Goal: Transaction & Acquisition: Purchase product/service

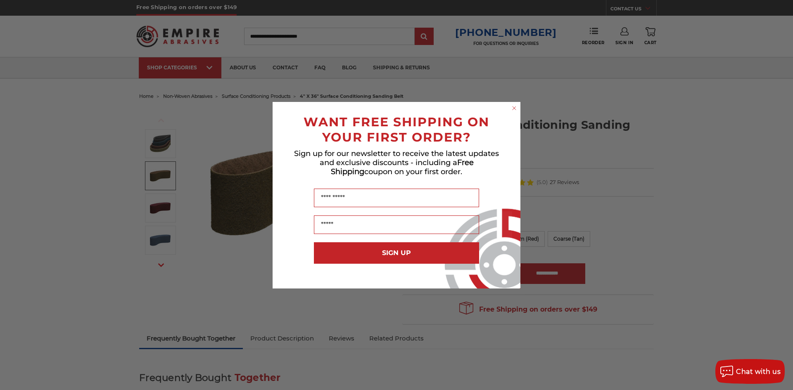
click at [513, 112] on circle "Close dialog" at bounding box center [515, 108] width 8 height 8
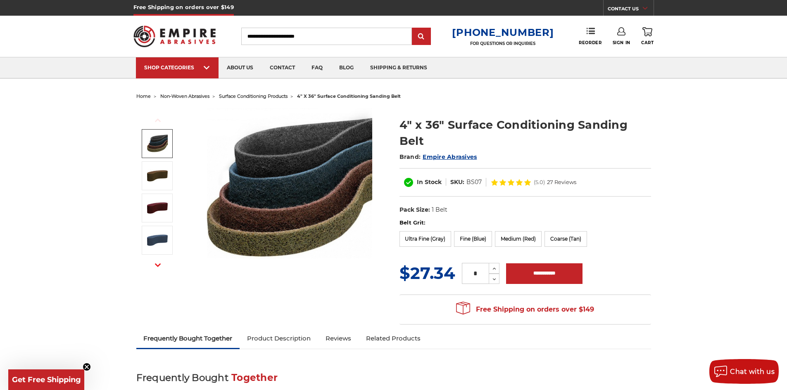
click at [148, 150] on img at bounding box center [157, 143] width 21 height 21
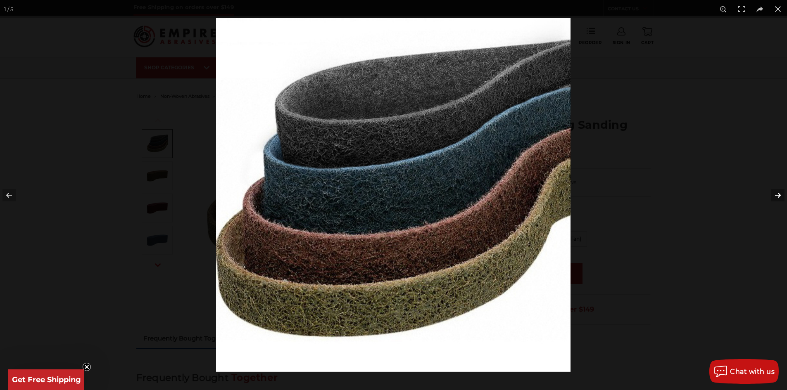
click at [772, 196] on button at bounding box center [772, 195] width 29 height 41
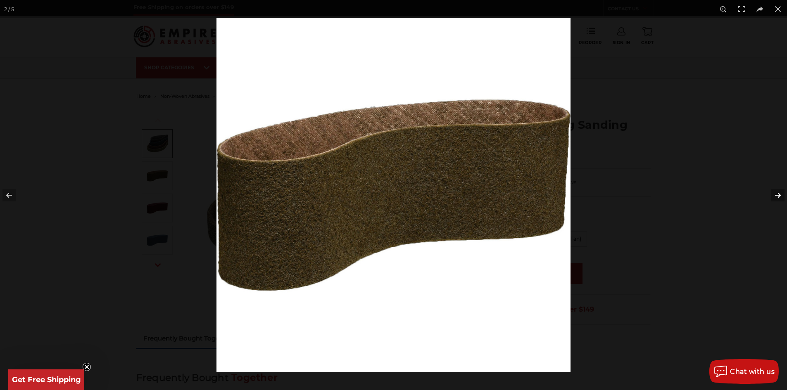
click at [772, 196] on button at bounding box center [772, 195] width 29 height 41
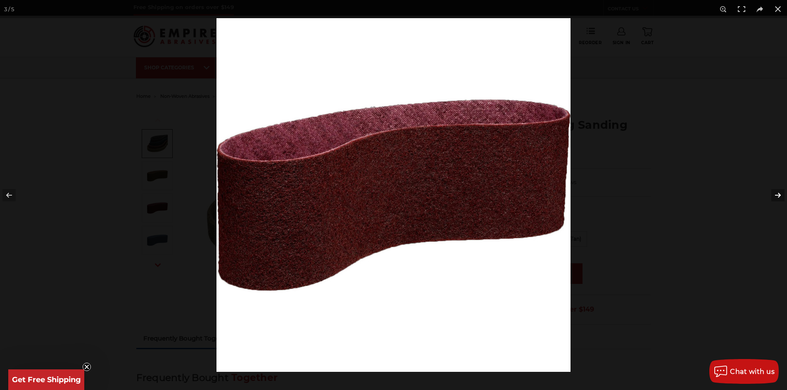
click at [772, 196] on button at bounding box center [772, 195] width 29 height 41
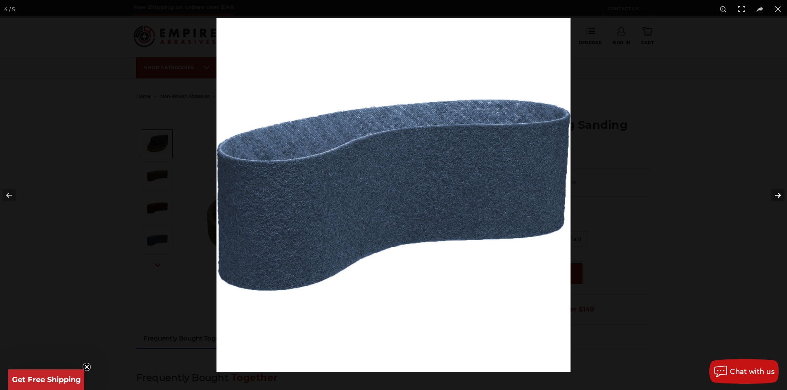
click at [772, 196] on button at bounding box center [772, 195] width 29 height 41
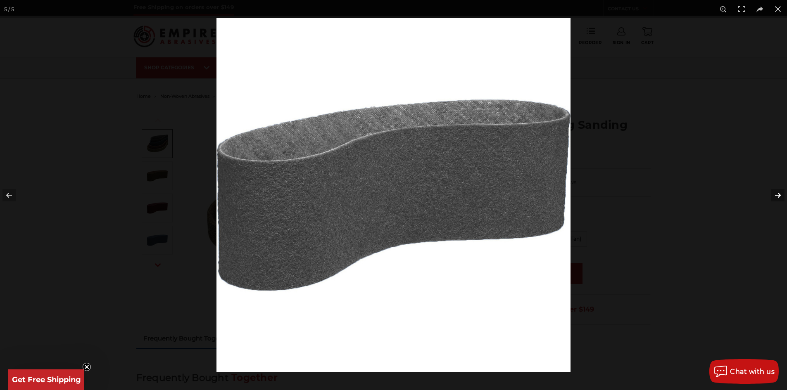
click at [772, 196] on button at bounding box center [772, 195] width 29 height 41
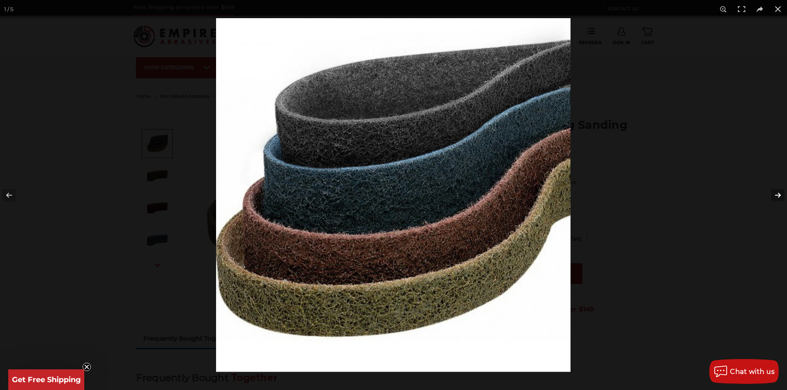
click at [772, 196] on button at bounding box center [772, 195] width 29 height 41
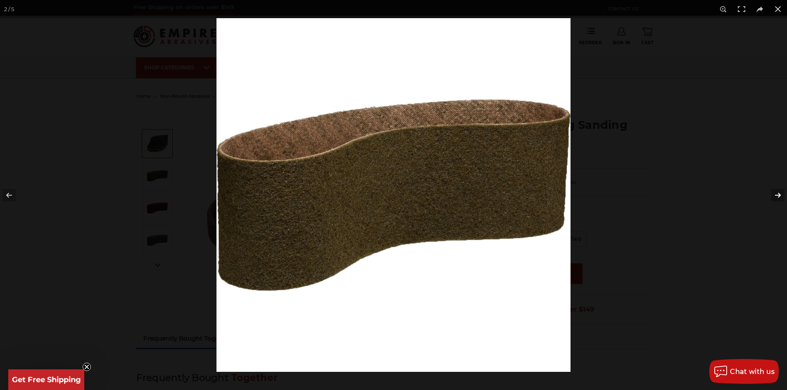
click at [772, 196] on button at bounding box center [772, 195] width 29 height 41
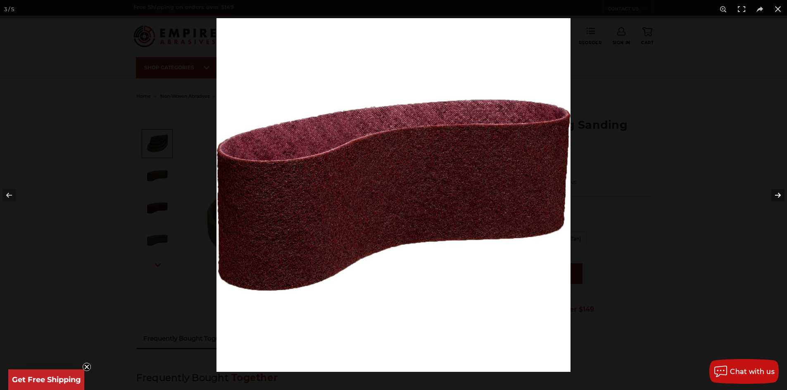
click at [772, 196] on button at bounding box center [772, 195] width 29 height 41
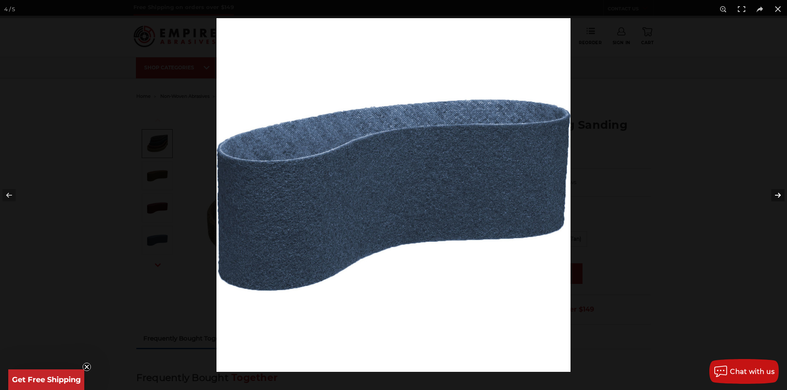
click at [772, 196] on button at bounding box center [772, 195] width 29 height 41
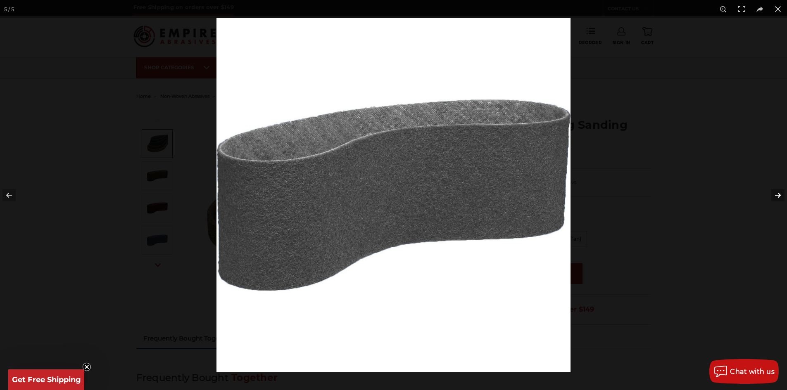
click at [772, 196] on button at bounding box center [772, 195] width 29 height 41
